Goal: Browse casually

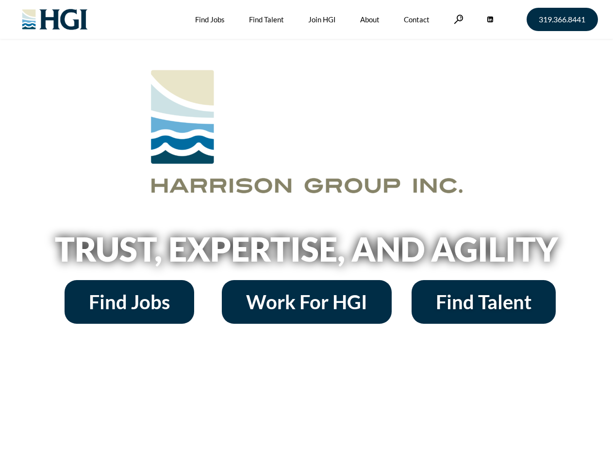
click at [306, 233] on h2 "Trust, Expertise, and Agility" at bounding box center [307, 249] width 554 height 33
click at [458, 19] on link at bounding box center [459, 19] width 10 height 9
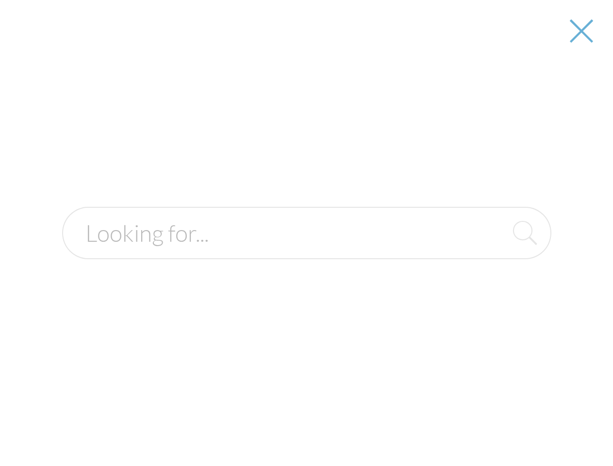
click at [306, 253] on h2 "Trust, Expertise, and Agility" at bounding box center [307, 249] width 554 height 33
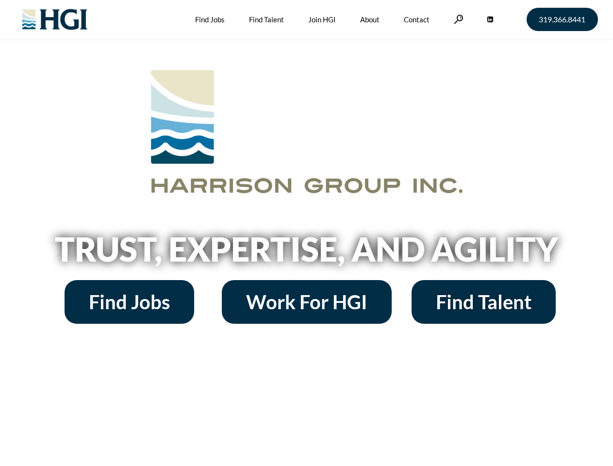
click at [306, 233] on h2 "Trust, Expertise, and Agility" at bounding box center [307, 249] width 554 height 33
click at [458, 19] on link at bounding box center [459, 19] width 10 height 9
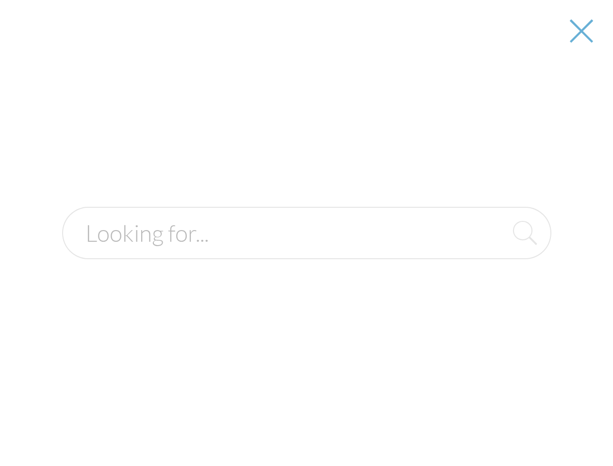
click at [306, 253] on h2 "Trust, Expertise, and Agility" at bounding box center [307, 249] width 554 height 33
